Goal: Communication & Community: Answer question/provide support

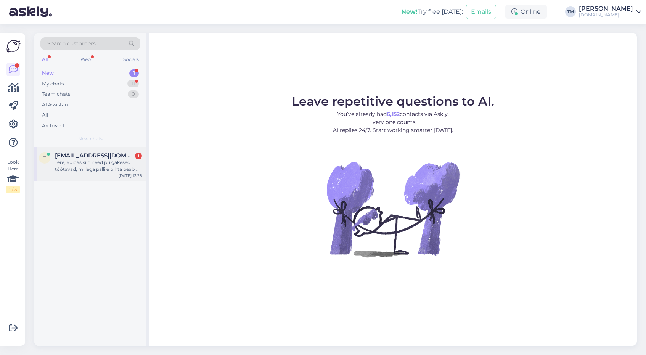
click at [109, 160] on div "Tere, kuidas siin need pulgakesed töötavad, millega pallile pihta peab saama? K…" at bounding box center [98, 166] width 87 height 14
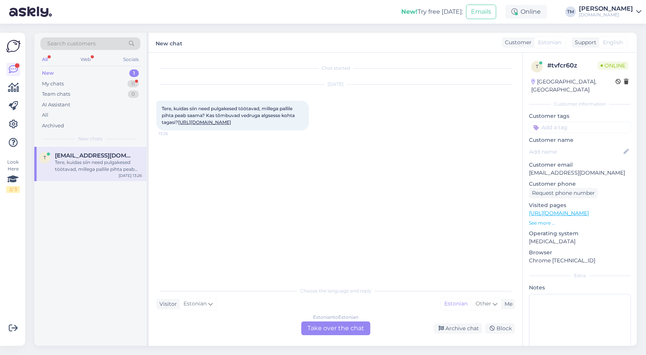
click at [231, 125] on link "[URL][DOMAIN_NAME]" at bounding box center [204, 122] width 53 height 6
click at [351, 331] on div "Estonian to Estonian Take over the chat" at bounding box center [335, 328] width 69 height 14
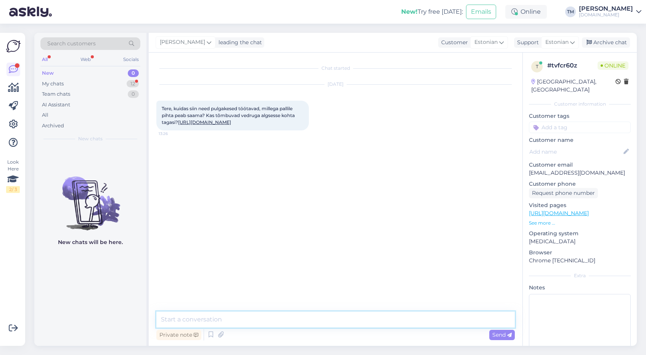
click at [351, 317] on textarea at bounding box center [335, 319] width 358 height 16
type textarea "Tere! Külgedel olevad "sarvekesed" - neid peab liigutama, et palli liikuma saab…"
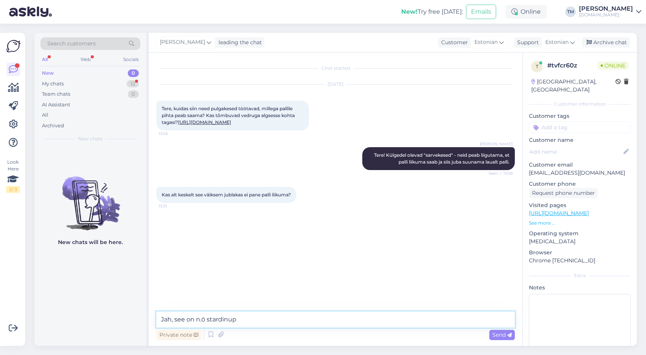
type textarea "Jah, see on n.ö stardinupp"
type textarea "ja külgedel olevate sarvedega saab palli suunata, kui see langeb"
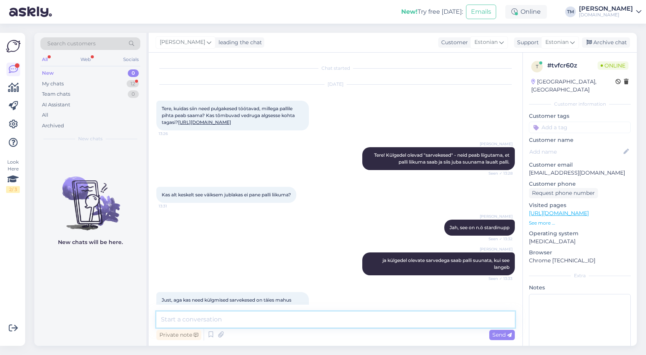
scroll to position [39, 0]
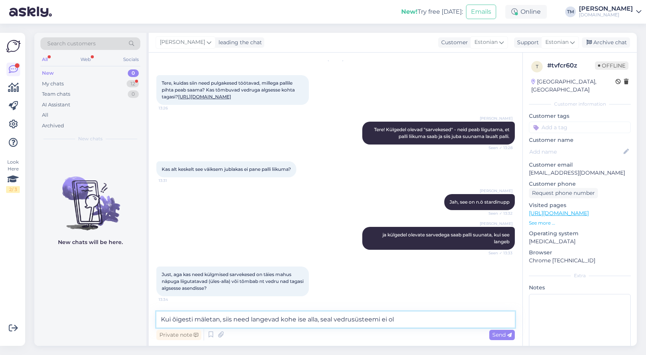
type textarea "Kui õigesti mäletan, siis need langevad kohe ise alla, seal vedrusüsteemi ei ole"
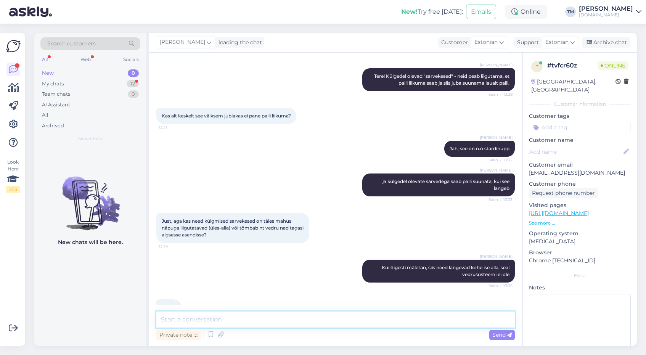
scroll to position [112, 0]
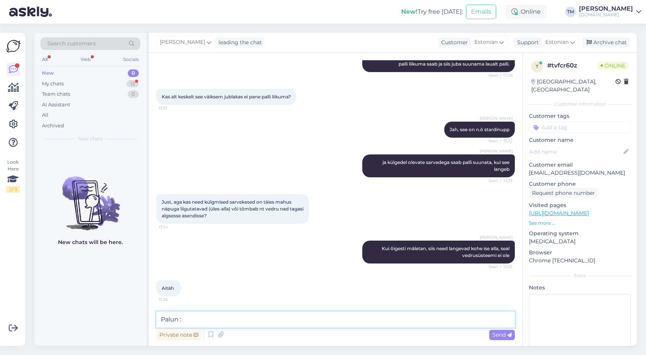
type textarea "Palun :)"
